Goal: Navigation & Orientation: Find specific page/section

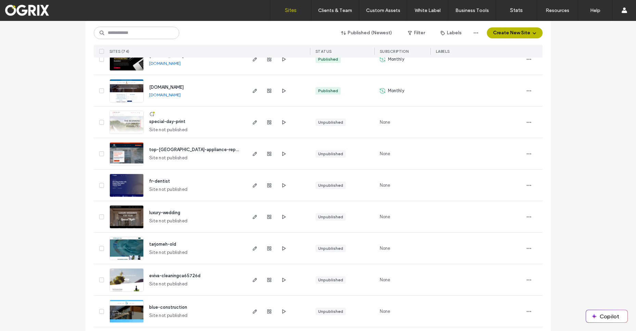
scroll to position [955, 0]
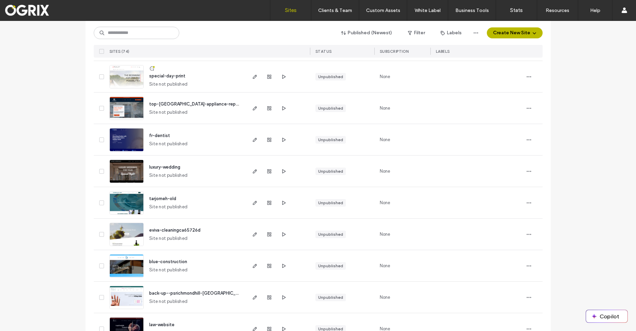
click at [191, 107] on div "top-toronto-appliance-repair" at bounding box center [194, 104] width 91 height 7
click at [192, 102] on span "top-toronto-appliance-repair" at bounding box center [194, 103] width 91 height 5
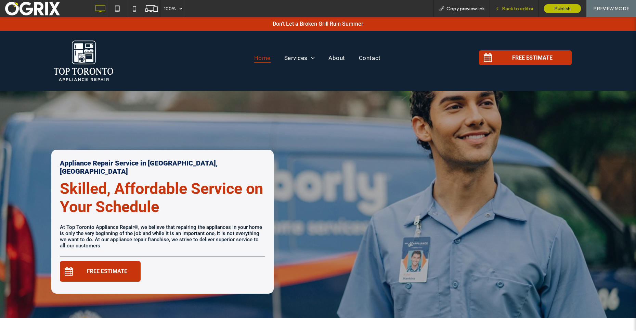
click at [533, 3] on div "Back to editor" at bounding box center [514, 8] width 49 height 17
click at [528, 8] on span "Back to editor" at bounding box center [517, 9] width 31 height 6
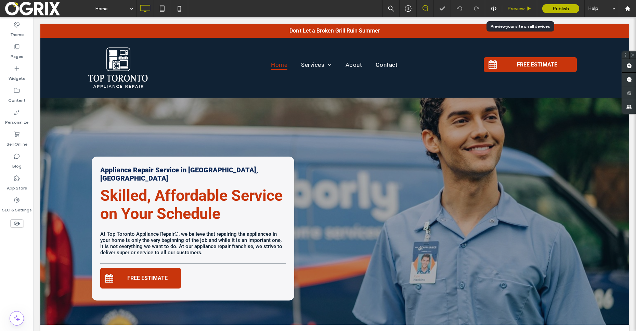
click at [522, 8] on span "Preview" at bounding box center [515, 9] width 17 height 6
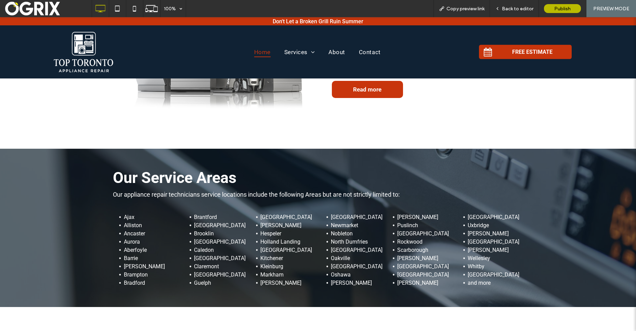
scroll to position [845, 0]
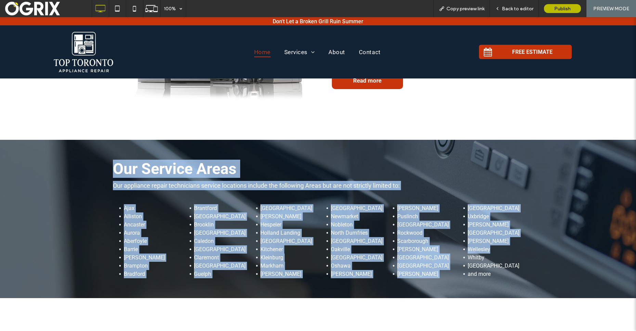
drag, startPoint x: 108, startPoint y: 156, endPoint x: 512, endPoint y: 239, distance: 411.5
click at [512, 245] on li "Wellesley" at bounding box center [495, 249] width 55 height 8
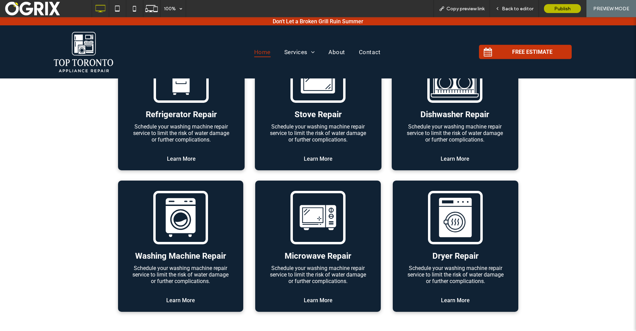
scroll to position [223, 0]
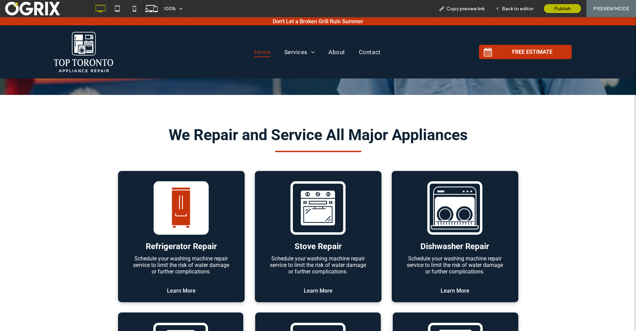
click at [172, 198] on icon at bounding box center [181, 207] width 18 height 35
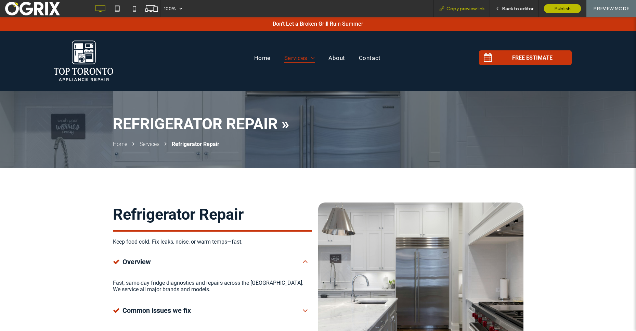
click at [459, 9] on span "Copy preview link" at bounding box center [465, 9] width 38 height 6
click at [473, 9] on span "Copy preview link" at bounding box center [465, 9] width 38 height 6
click at [261, 58] on span "Home" at bounding box center [262, 57] width 16 height 11
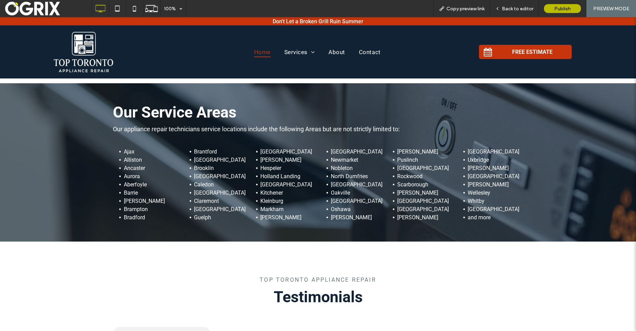
scroll to position [1047, 0]
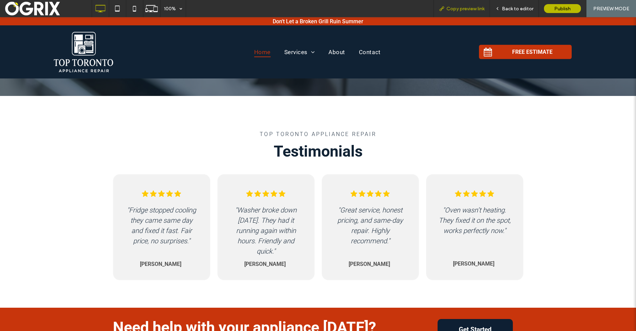
click at [453, 12] on div "Copy preview link" at bounding box center [461, 8] width 56 height 17
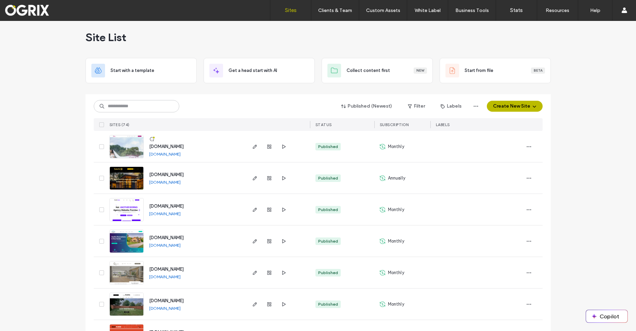
click at [172, 182] on link "www.samconstructions.ca" at bounding box center [164, 181] width 31 height 5
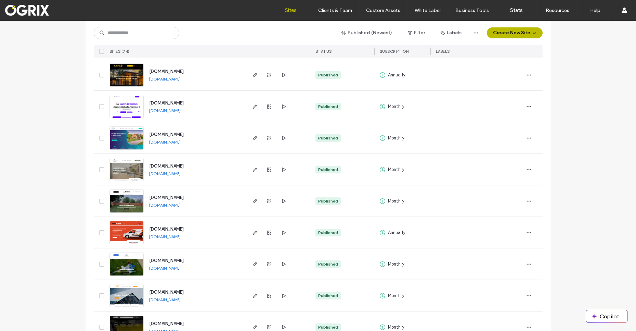
scroll to position [164, 0]
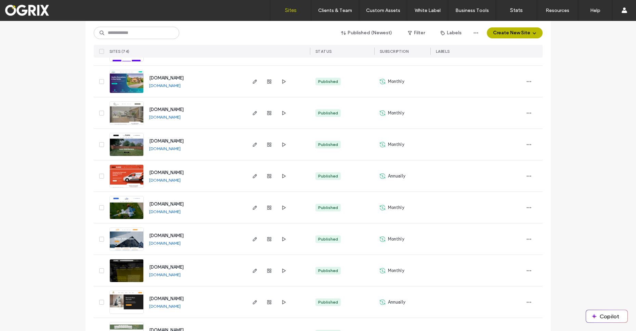
click at [174, 148] on link "www.frontierpmc.com" at bounding box center [164, 148] width 31 height 5
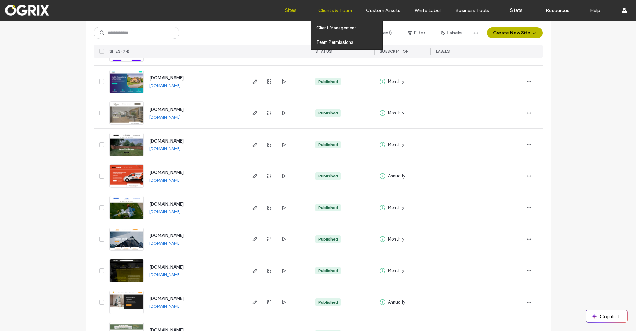
scroll to position [159, 0]
